Goal: Find contact information

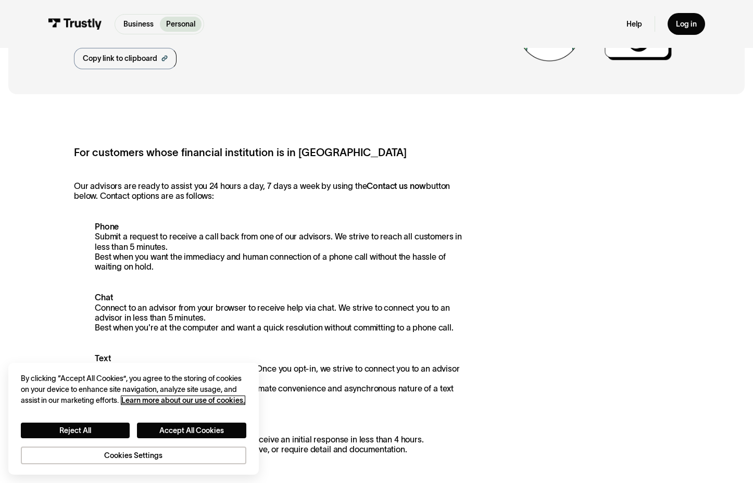
scroll to position [109, 0]
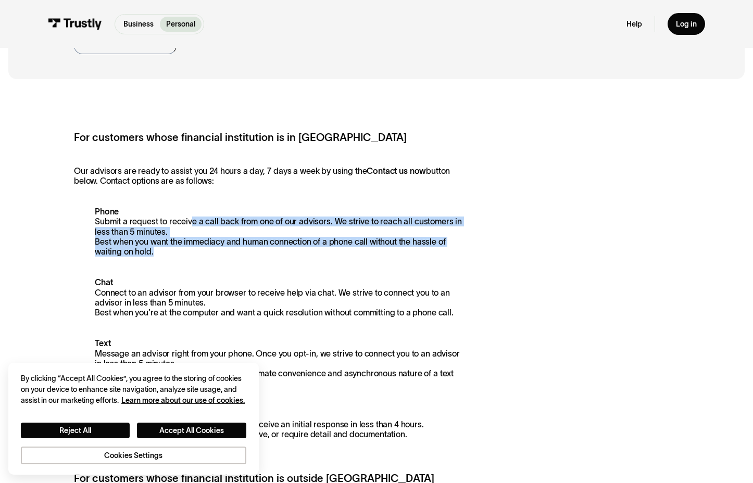
drag, startPoint x: 188, startPoint y: 218, endPoint x: 194, endPoint y: 255, distance: 36.9
click at [194, 255] on p "Phone Submit a request to receive a call back from one of our advisors. We stri…" at bounding box center [268, 232] width 389 height 50
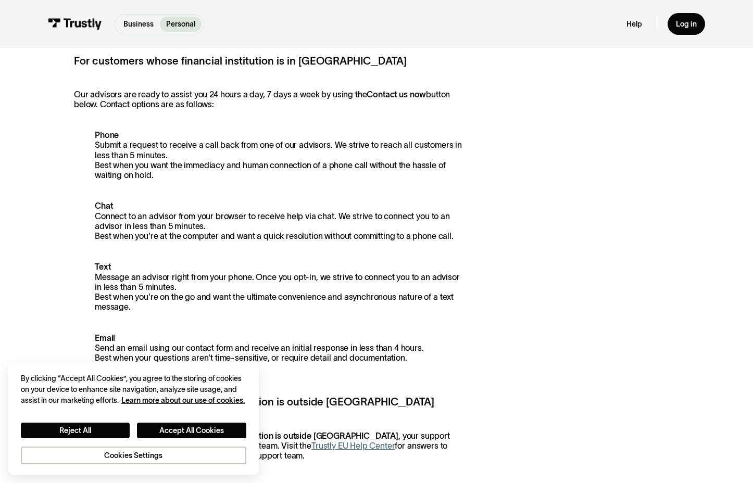
scroll to position [191, 0]
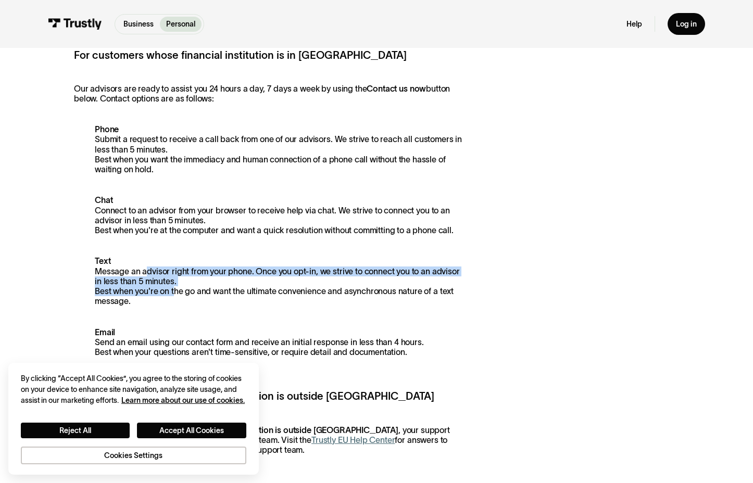
drag, startPoint x: 147, startPoint y: 269, endPoint x: 172, endPoint y: 298, distance: 38.3
click at [172, 298] on p "Text Message an advisor right from your phone. Once you opt-in, we strive to co…" at bounding box center [268, 281] width 389 height 50
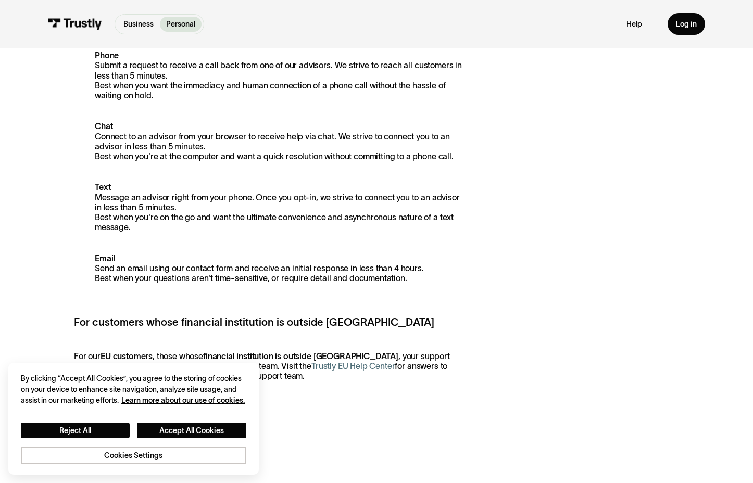
scroll to position [269, 0]
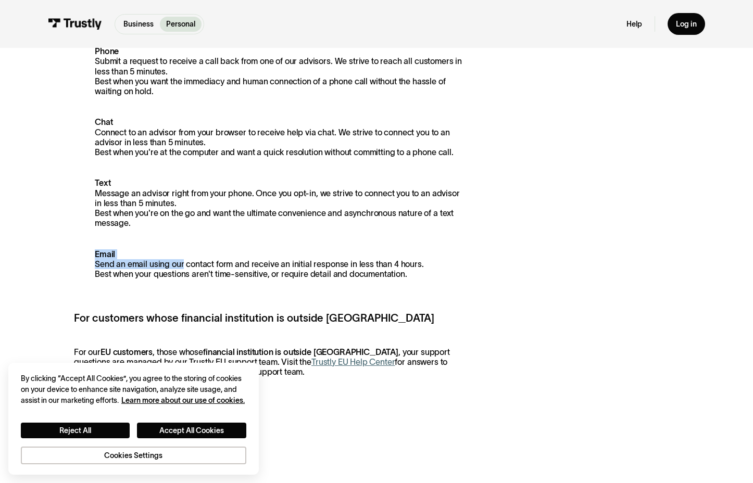
drag, startPoint x: 181, startPoint y: 267, endPoint x: 197, endPoint y: 284, distance: 22.8
click at [197, 284] on div "For customers whose financial institution is in [GEOGRAPHIC_DATA] Our advisors …" at bounding box center [268, 173] width 389 height 408
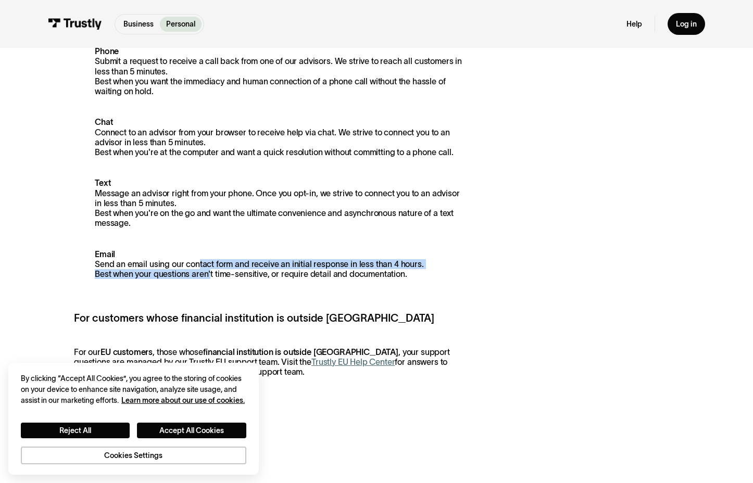
drag, startPoint x: 197, startPoint y: 264, endPoint x: 210, endPoint y: 281, distance: 20.7
click at [210, 280] on p "Email Send an email using our contact form and receive an initial response in l…" at bounding box center [268, 264] width 389 height 30
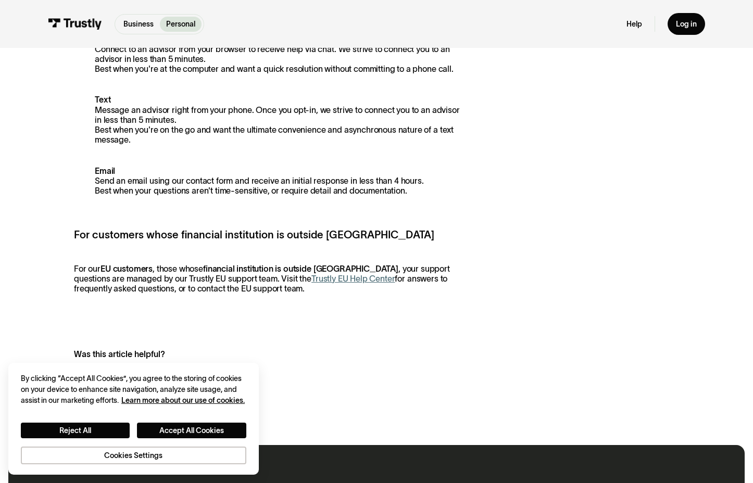
scroll to position [364, 0]
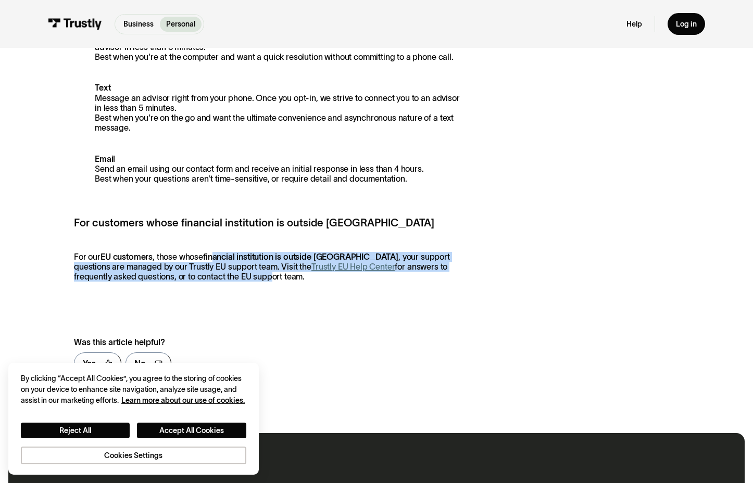
drag, startPoint x: 215, startPoint y: 262, endPoint x: 226, endPoint y: 274, distance: 16.6
click at [223, 275] on p "For our EU customers , those whose financial institution is outside [GEOGRAPHIC…" at bounding box center [268, 267] width 389 height 30
click at [311, 269] on link "Trustly EU Help Center" at bounding box center [352, 266] width 83 height 9
